Goal: Subscribe to service/newsletter

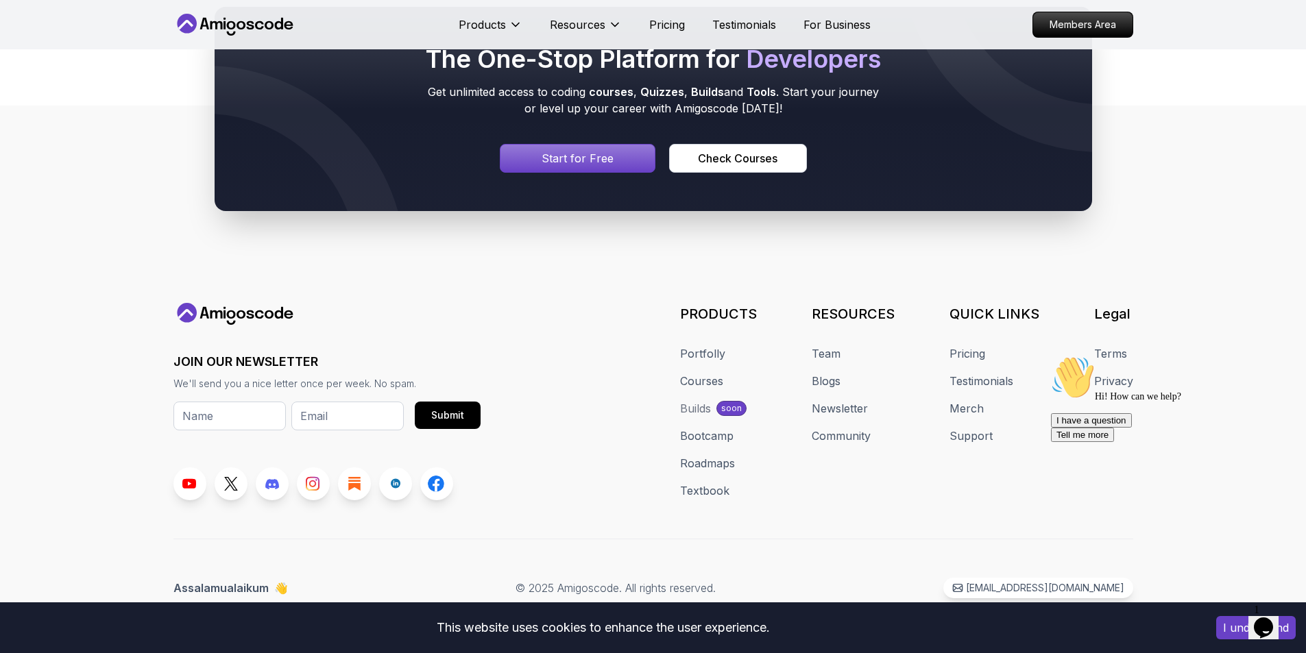
scroll to position [7368, 0]
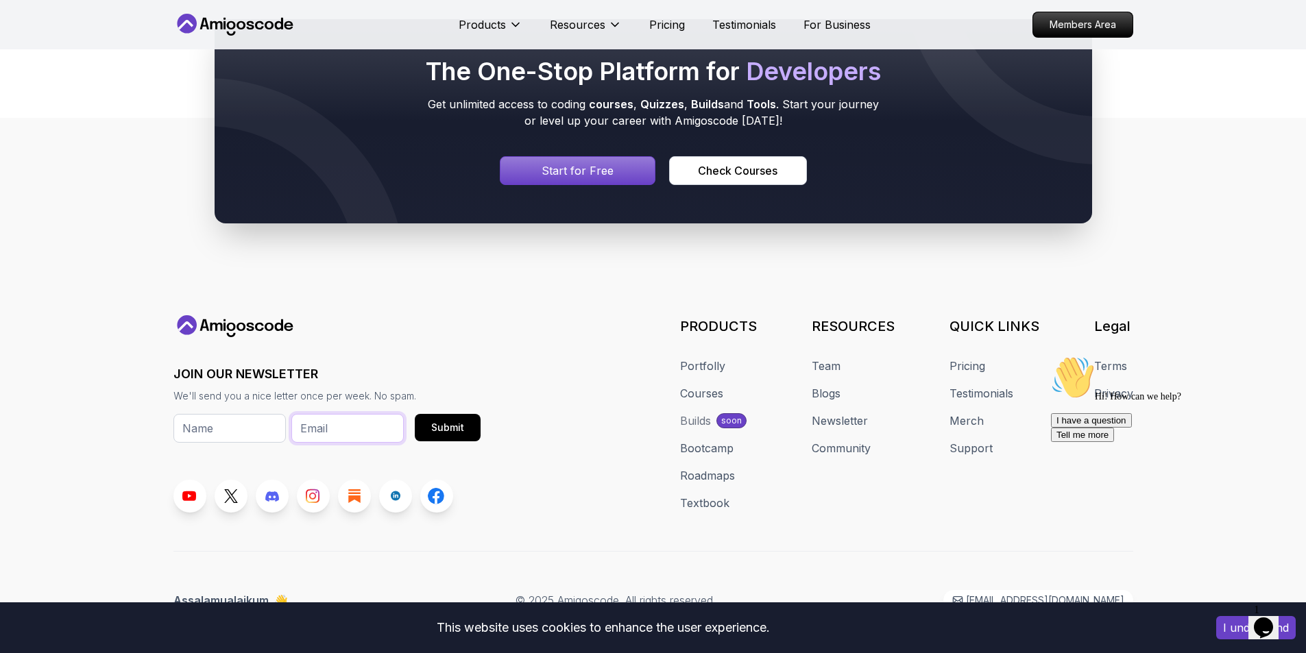
drag, startPoint x: 324, startPoint y: 440, endPoint x: 334, endPoint y: 443, distance: 10.0
click at [324, 440] on input "email" at bounding box center [347, 428] width 112 height 29
type input "[EMAIL_ADDRESS][DOMAIN_NAME]"
click at [208, 432] on input "text" at bounding box center [229, 428] width 112 height 29
type input "Brigit"
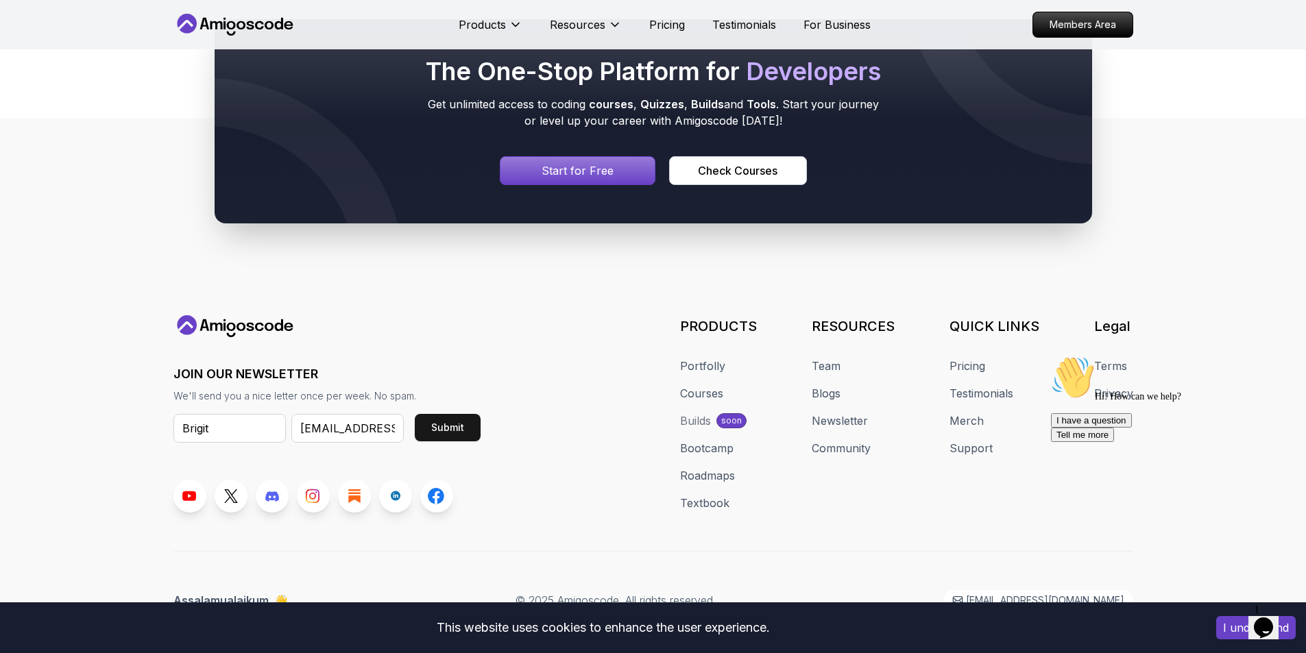
click at [434, 430] on div "Submit" at bounding box center [447, 428] width 33 height 14
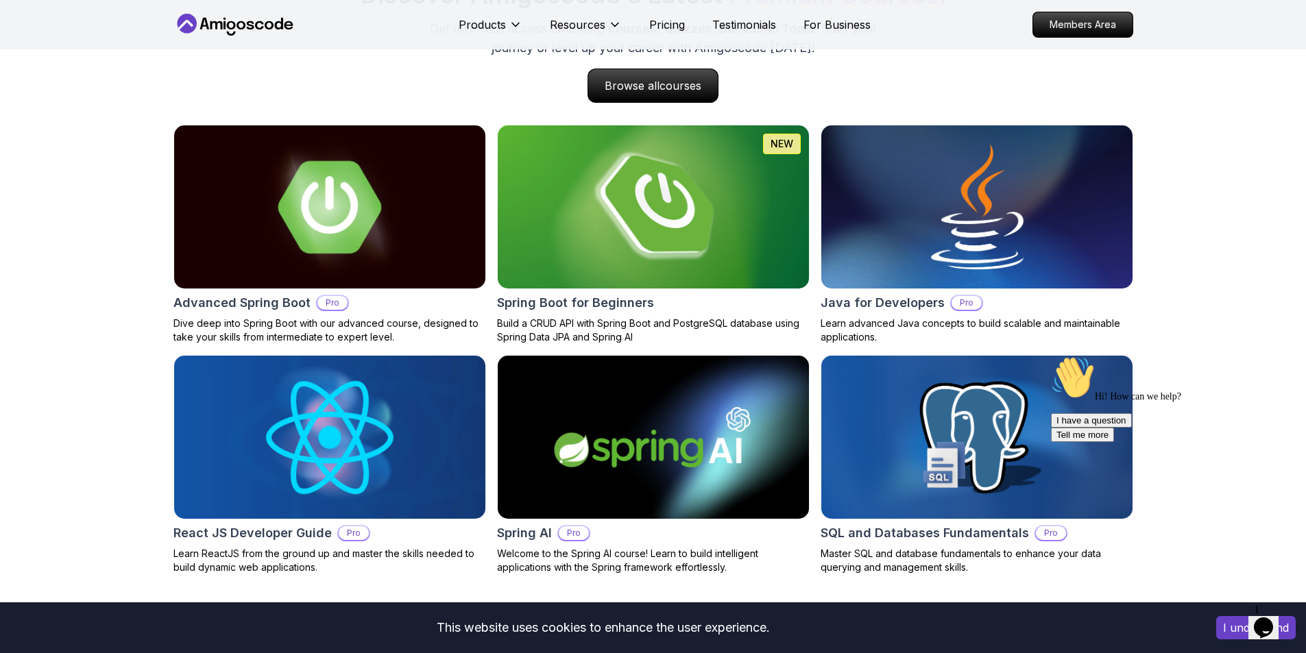
scroll to position [1397, 0]
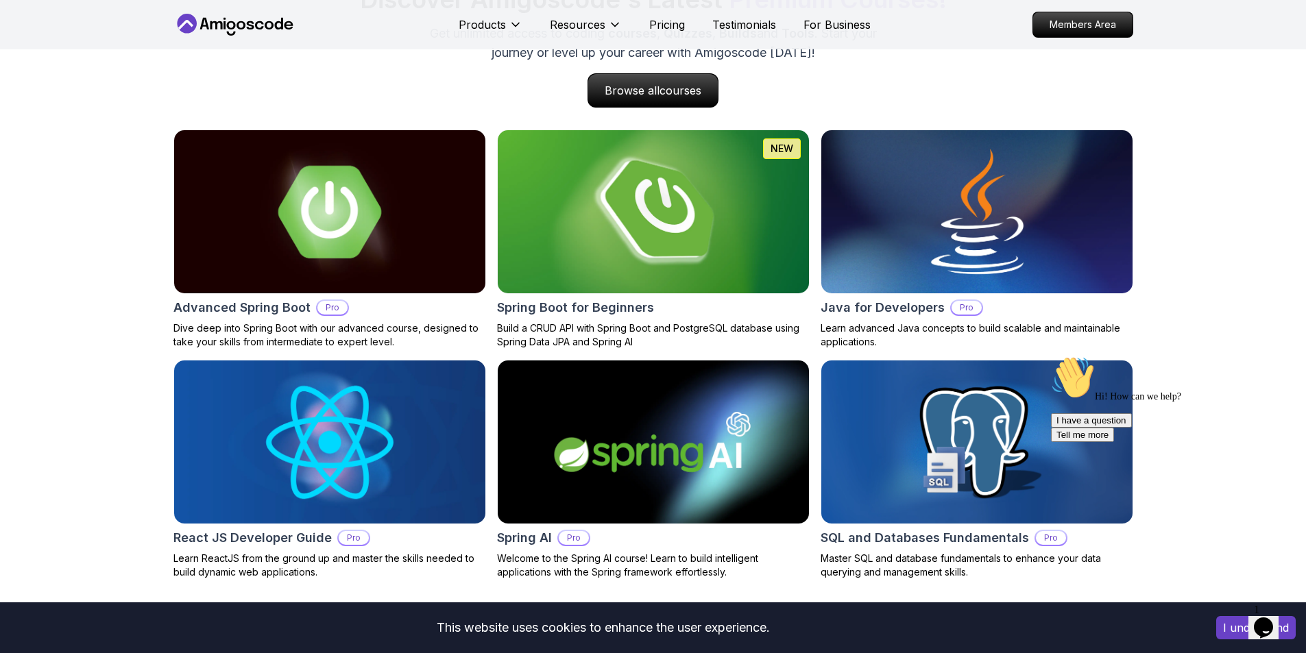
click at [637, 162] on img at bounding box center [652, 211] width 327 height 171
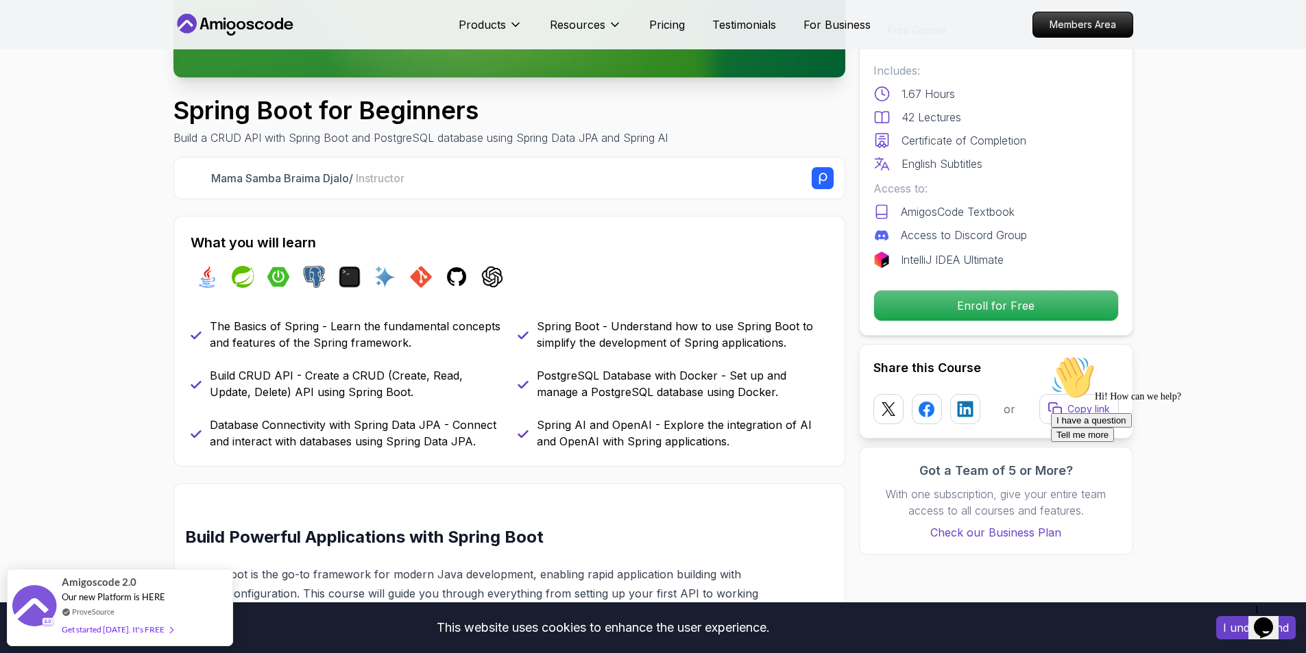
scroll to position [383, 0]
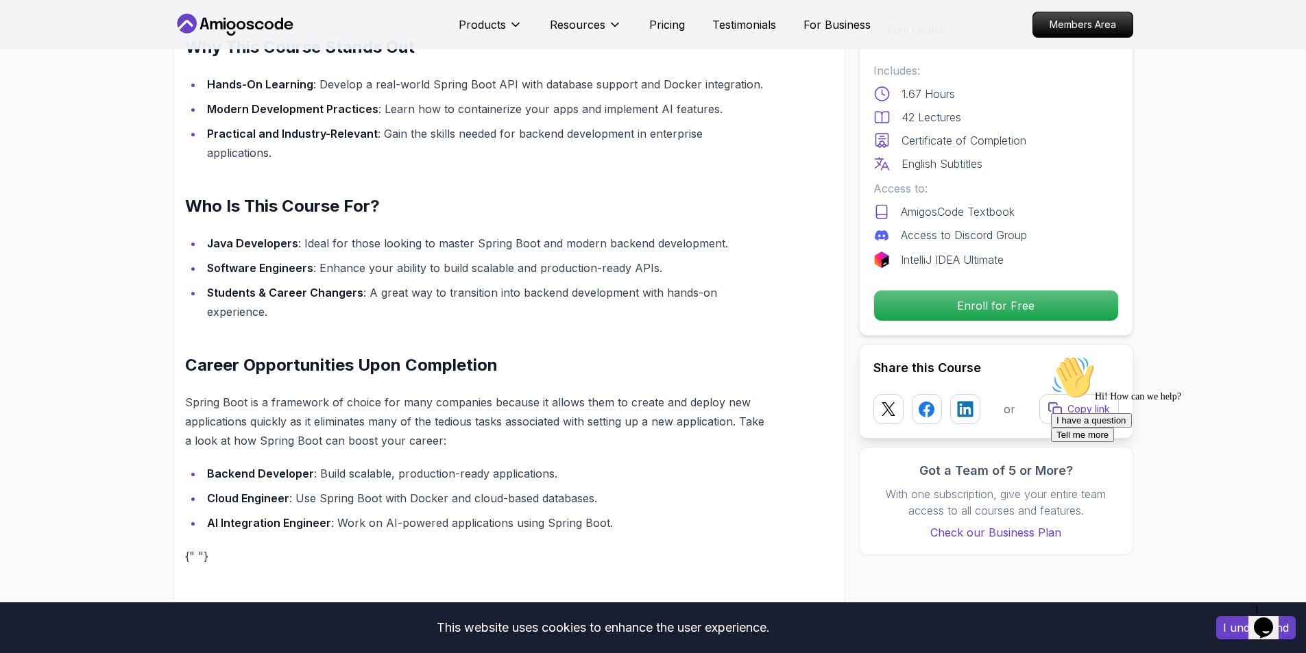
scroll to position [1004, 0]
